Goal: Task Accomplishment & Management: Use online tool/utility

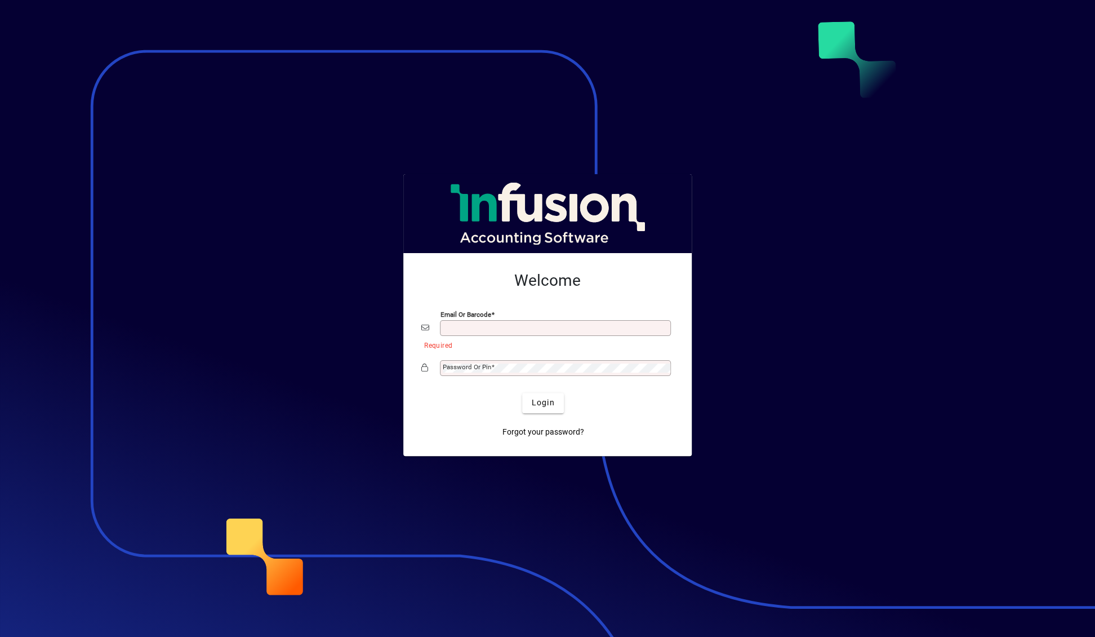
click at [509, 327] on input "Email or Barcode" at bounding box center [557, 327] width 228 height 9
click at [522, 393] on button "Login" at bounding box center [542, 403] width 41 height 20
type input "**********"
click at [522, 393] on button "Login" at bounding box center [542, 403] width 41 height 20
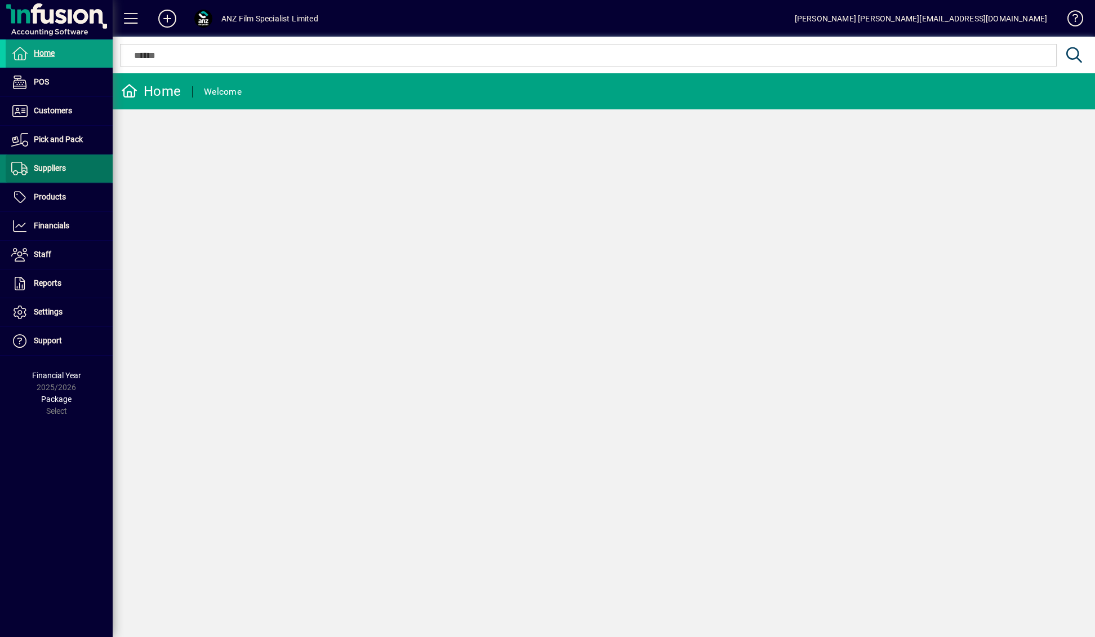
click at [55, 174] on span "Suppliers" at bounding box center [36, 169] width 60 height 14
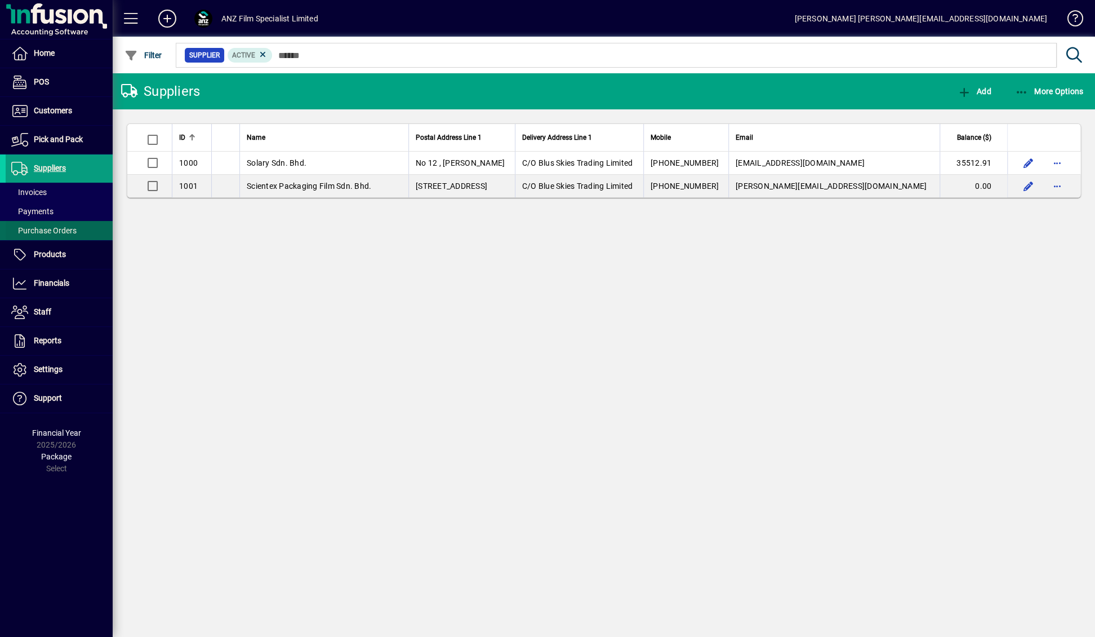
click at [45, 234] on span "Purchase Orders" at bounding box center [43, 230] width 65 height 9
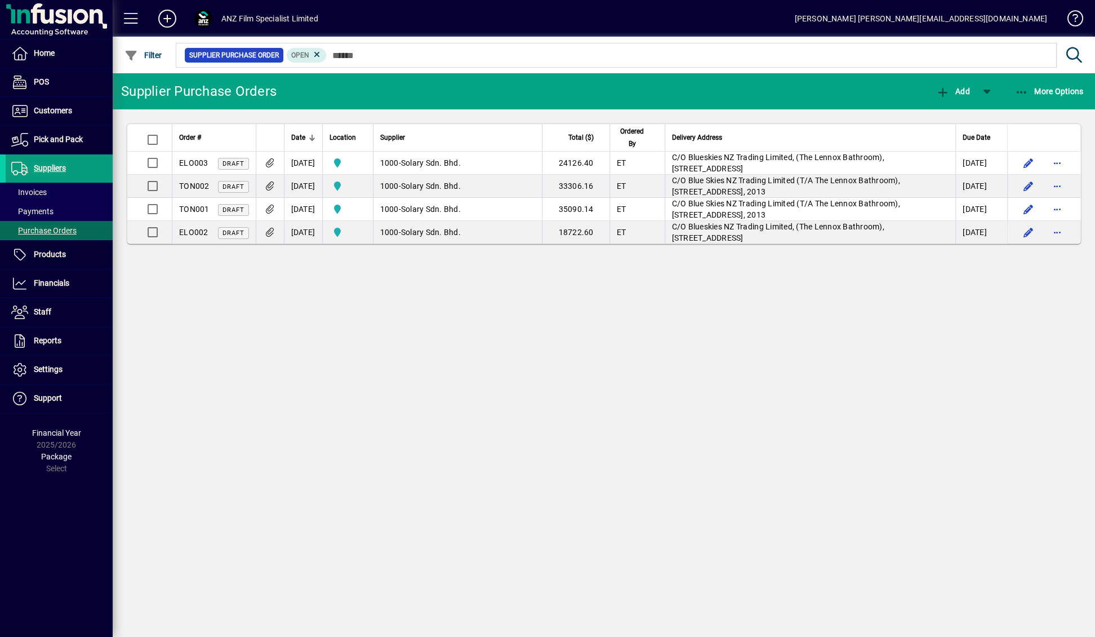
click at [611, 414] on div "Supplier Purchase Orders Add More Options Order # Date Location Supplier Total …" at bounding box center [604, 354] width 983 height 563
